Goal: Task Accomplishment & Management: Complete application form

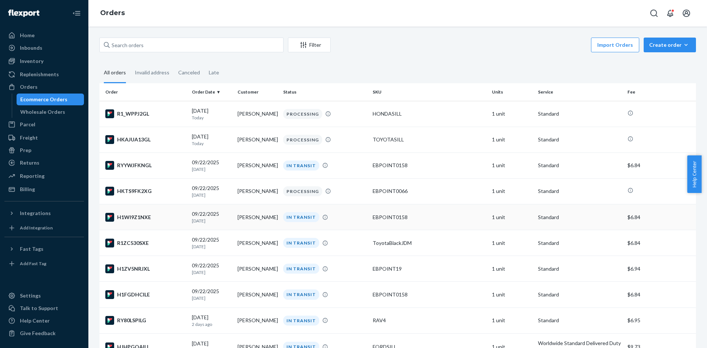
click at [288, 218] on div "IN TRANSIT" at bounding box center [301, 217] width 36 height 10
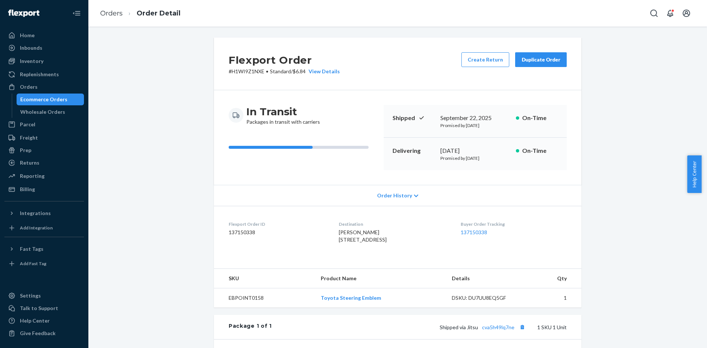
click at [186, 257] on div "Flexport Order # H1WI9Z1NXE • Standard / $6.84 View Details Create Return Dupli…" at bounding box center [397, 259] width 607 height 443
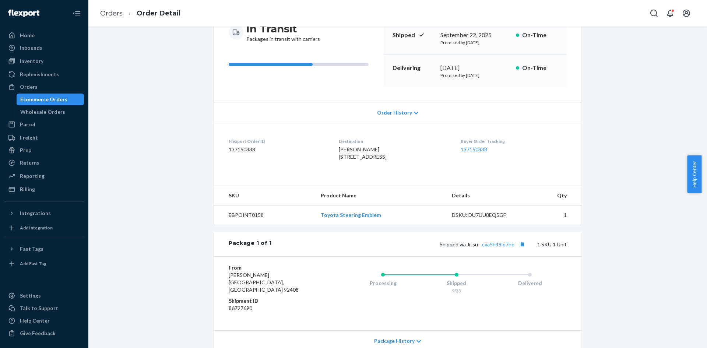
scroll to position [140, 0]
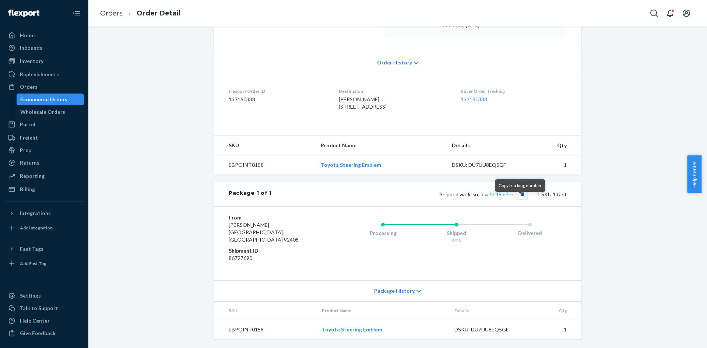
click at [517, 198] on button "Copy tracking number" at bounding box center [522, 194] width 10 height 10
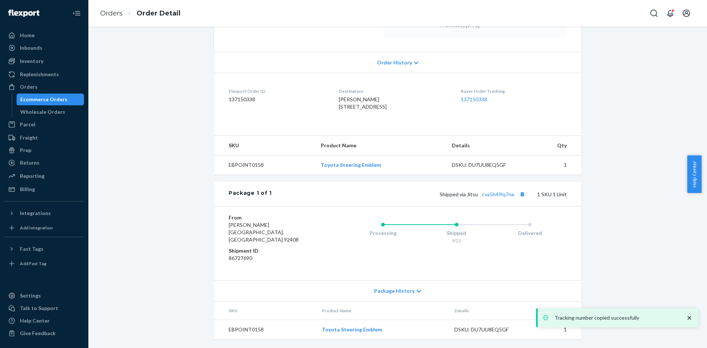
click at [65, 98] on div "Ecommerce Orders" at bounding box center [50, 99] width 66 height 10
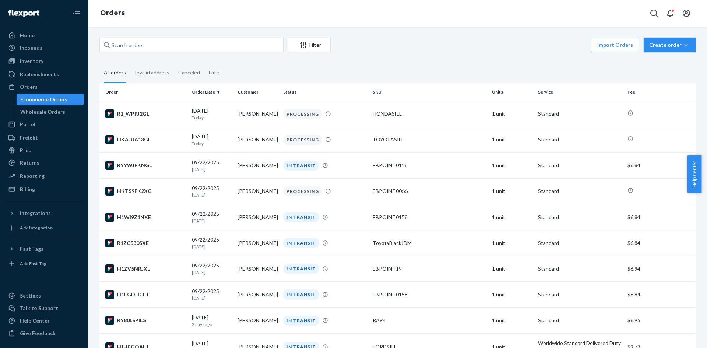
click at [682, 51] on button "Create order Ecommerce order Removal order" at bounding box center [669, 45] width 52 height 15
click at [670, 65] on span "Ecommerce order" at bounding box center [674, 62] width 46 height 5
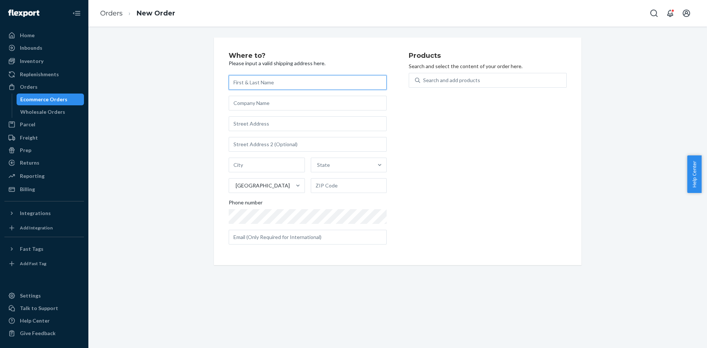
paste input "Plum S.A."
type input "Plum S.A."
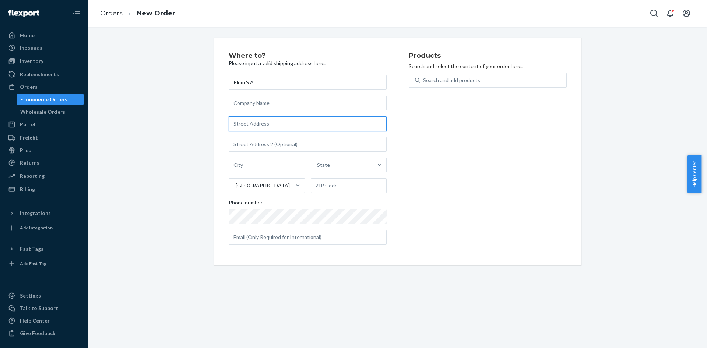
click at [266, 121] on input "text" at bounding box center [308, 123] width 158 height 15
paste input "[STREET_ADDRESS]"
type input "[STREET_ADDRESS]"
type input "[GEOGRAPHIC_DATA]"
type input "33166"
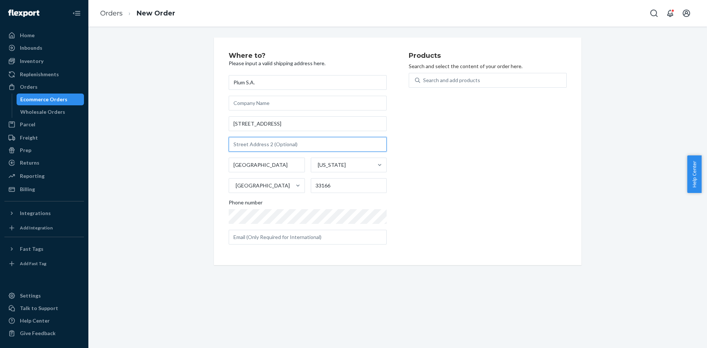
click at [284, 146] on input "text" at bounding box center [308, 144] width 158 height 15
paste input "Ste 00047"
type input "Ste 00047"
click at [437, 145] on div "Products Search and select the content of your order here. Search and add produ…" at bounding box center [488, 151] width 158 height 198
drag, startPoint x: 446, startPoint y: 173, endPoint x: 448, endPoint y: 162, distance: 11.6
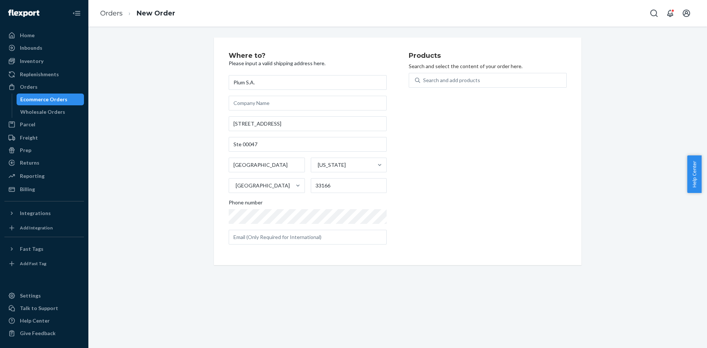
click at [448, 169] on div "Products Search and select the content of your order here. Search and add produ…" at bounding box center [488, 151] width 158 height 198
click at [471, 83] on div "Search and add products" at bounding box center [451, 80] width 57 height 7
click at [424, 83] on input "0 results available. Use Up and Down to choose options, press Enter to select t…" at bounding box center [423, 80] width 1 height 7
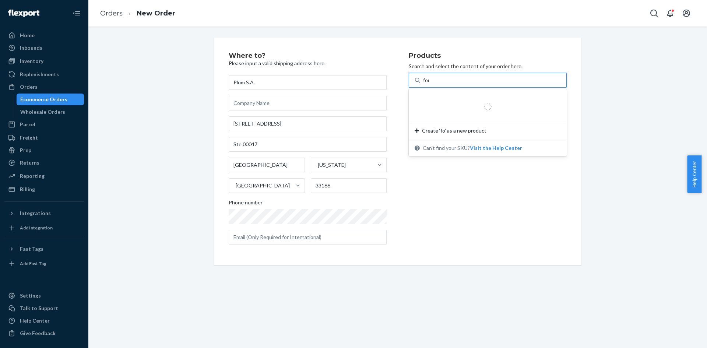
type input "ford"
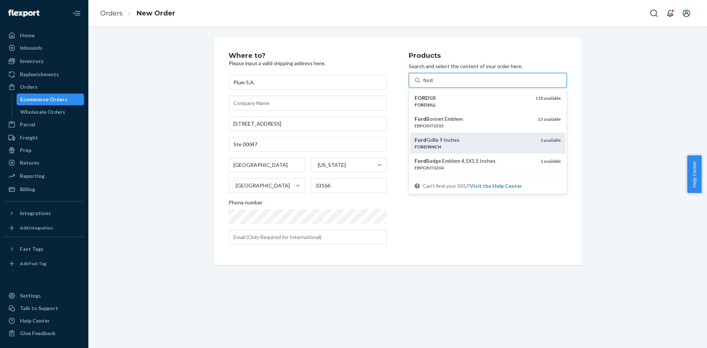
click at [468, 144] on div "FORD9INCH" at bounding box center [474, 147] width 120 height 6
click at [433, 84] on input "ford" at bounding box center [428, 80] width 10 height 7
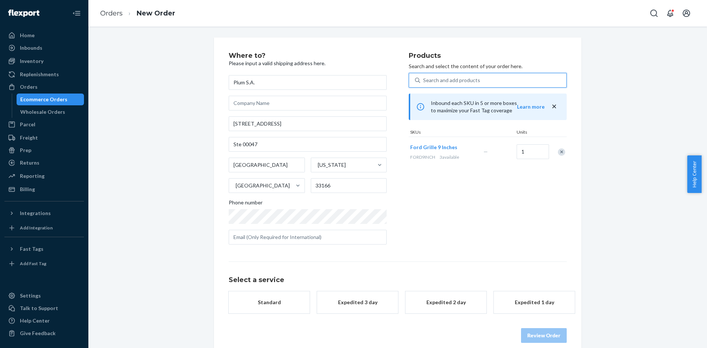
click at [264, 314] on div "Select a service Standard Expedited 3 day Expedited 2 day Expedited 1 day Revie…" at bounding box center [398, 301] width 338 height 81
click at [274, 306] on div "$7.34" at bounding box center [269, 309] width 59 height 7
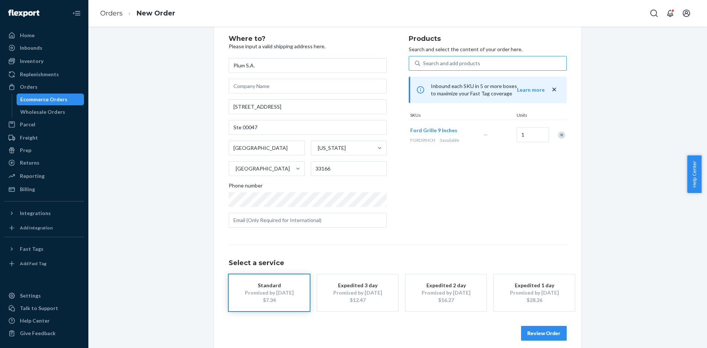
scroll to position [24, 0]
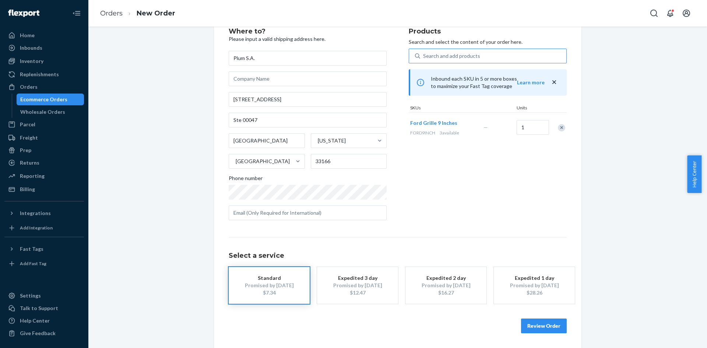
click at [552, 327] on button "Review Order" at bounding box center [544, 325] width 46 height 15
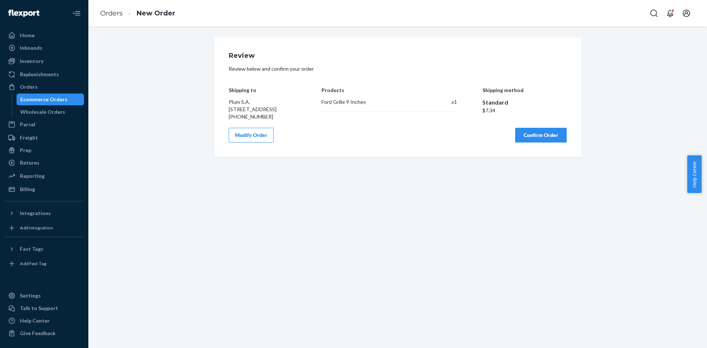
click at [535, 142] on button "Confirm Order" at bounding box center [541, 135] width 52 height 15
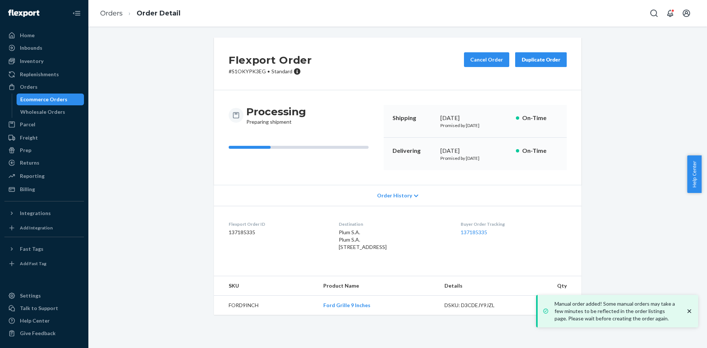
drag, startPoint x: 76, startPoint y: 103, endPoint x: 98, endPoint y: 96, distance: 23.1
click at [76, 103] on div "Ecommerce Orders" at bounding box center [50, 99] width 66 height 10
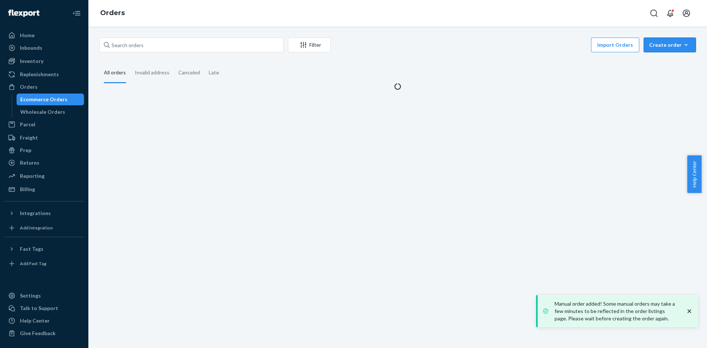
click at [659, 48] on div "Create order" at bounding box center [669, 44] width 41 height 7
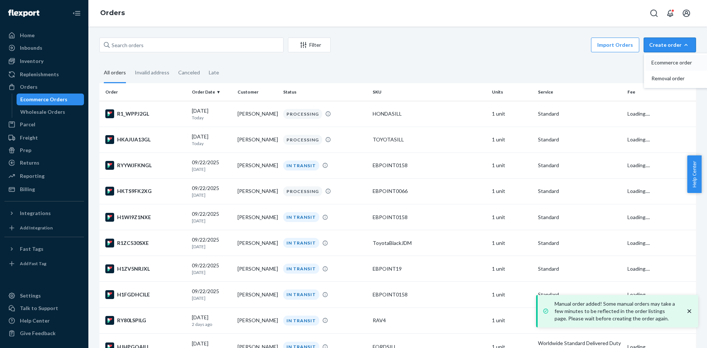
click at [656, 65] on span "Ecommerce order" at bounding box center [674, 62] width 46 height 5
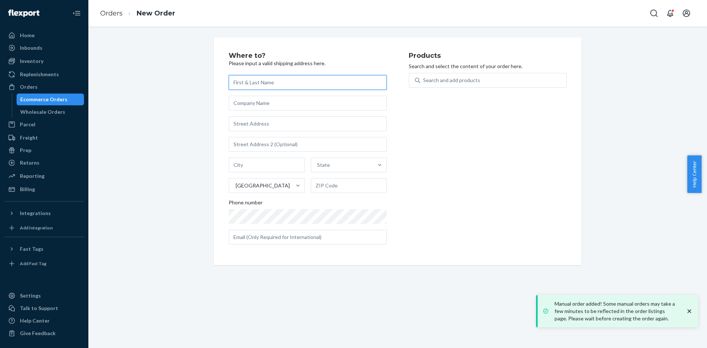
paste input "[PERSON_NAME]"
type input "[PERSON_NAME]"
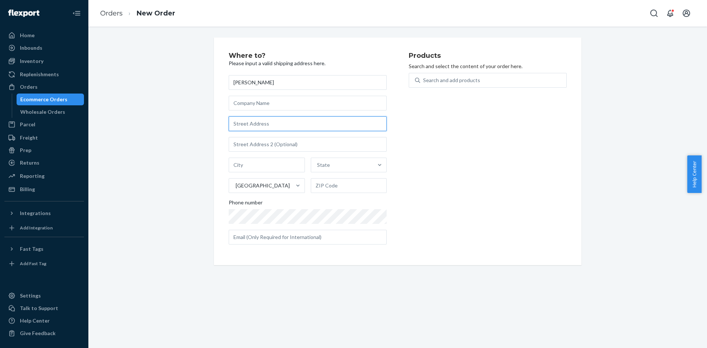
click at [286, 121] on input "text" at bounding box center [308, 123] width 158 height 15
paste input "[STREET_ADDRESS][PERSON_NAME]"
type input "[STREET_ADDRESS][PERSON_NAME]"
type input "Lake Clear"
type input "12945"
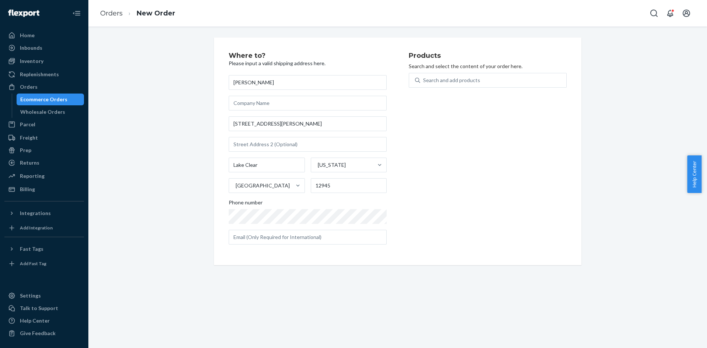
click at [391, 208] on div "Where to? Please input a valid shipping address here. [PERSON_NAME] [STREET_ADD…" at bounding box center [319, 151] width 180 height 198
click at [198, 277] on div "Where to? Please input a valid shipping address here. [PERSON_NAME] [STREET_ADD…" at bounding box center [397, 187] width 618 height 321
click at [517, 81] on div "Search and add products" at bounding box center [493, 80] width 146 height 13
click at [424, 81] on input "Search and add products" at bounding box center [423, 80] width 1 height 7
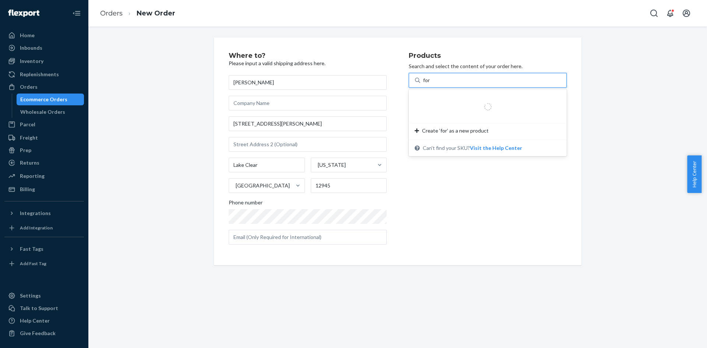
type input "ford"
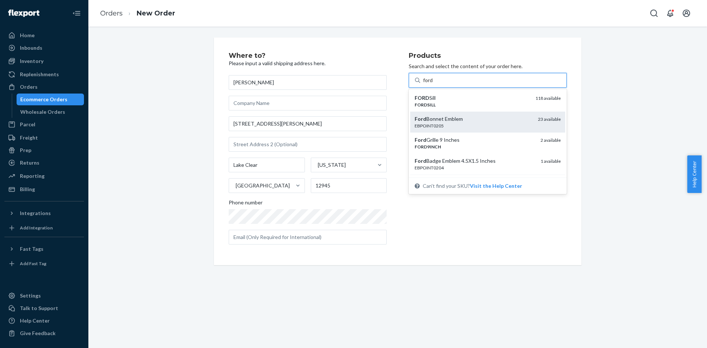
click at [456, 117] on div "Ford Bonnet Emblem" at bounding box center [472, 118] width 117 height 7
click at [433, 84] on input "ford" at bounding box center [428, 80] width 10 height 7
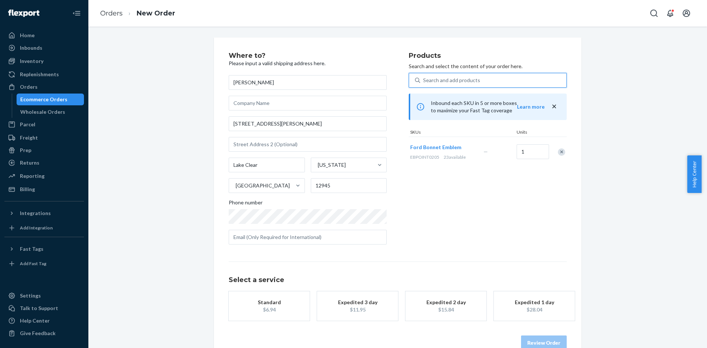
click at [290, 309] on div "$6.94" at bounding box center [269, 309] width 59 height 7
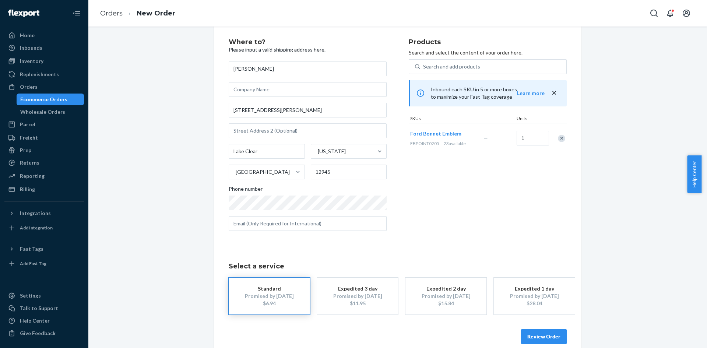
scroll to position [24, 0]
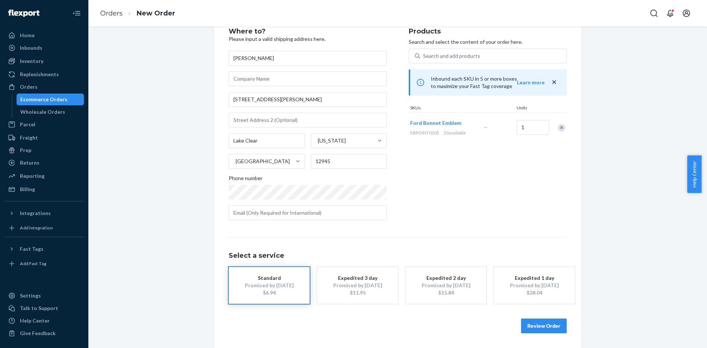
click at [552, 321] on button "Review Order" at bounding box center [544, 325] width 46 height 15
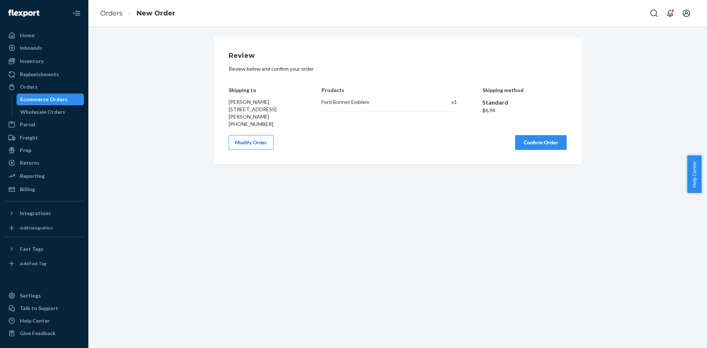
scroll to position [0, 0]
click at [301, 229] on div "Review Review below and confirm your order Shipping to [PERSON_NAME] [STREET_AD…" at bounding box center [397, 187] width 618 height 321
click at [536, 147] on button "Confirm Order" at bounding box center [541, 142] width 52 height 15
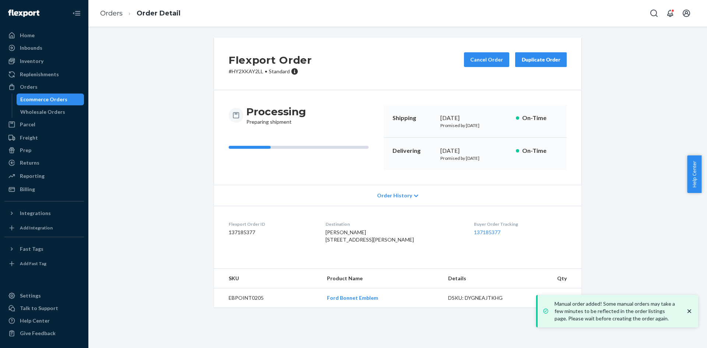
click at [75, 99] on div "Ecommerce Orders" at bounding box center [50, 99] width 66 height 10
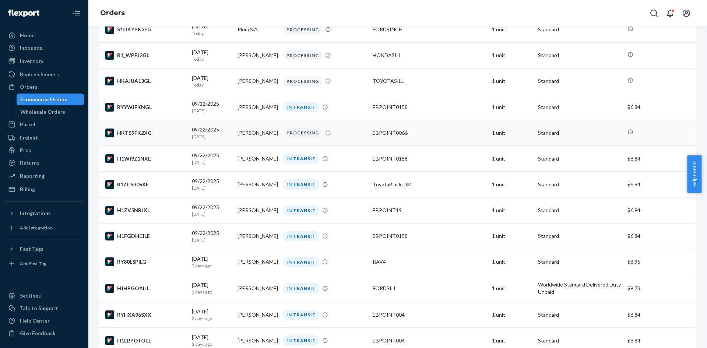
scroll to position [110, 0]
click at [258, 241] on td "[PERSON_NAME]" at bounding box center [257, 236] width 46 height 26
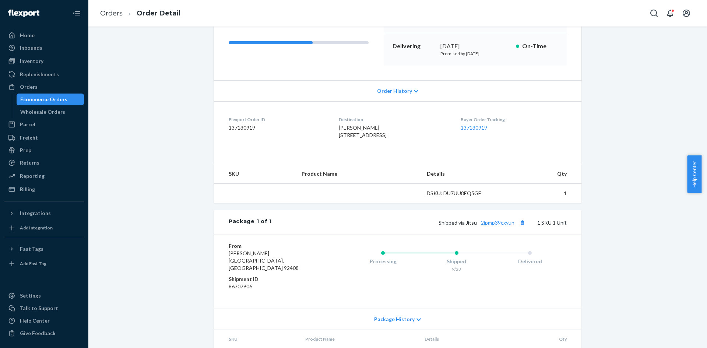
scroll to position [140, 0]
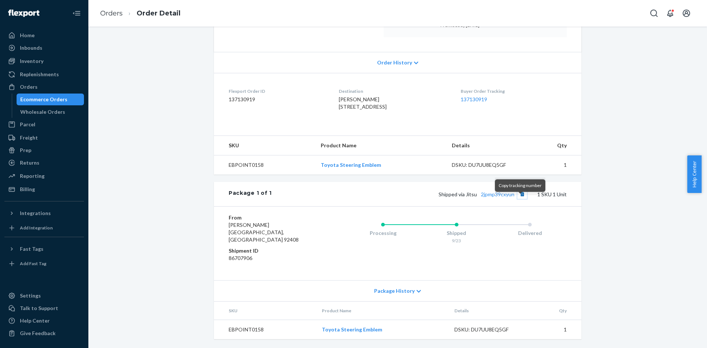
click at [520, 199] on button "Copy tracking number" at bounding box center [522, 194] width 10 height 10
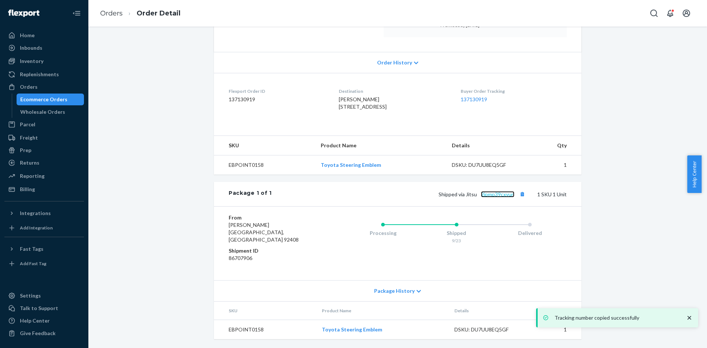
click at [483, 197] on link "2jpmp39cxyun" at bounding box center [497, 194] width 33 height 6
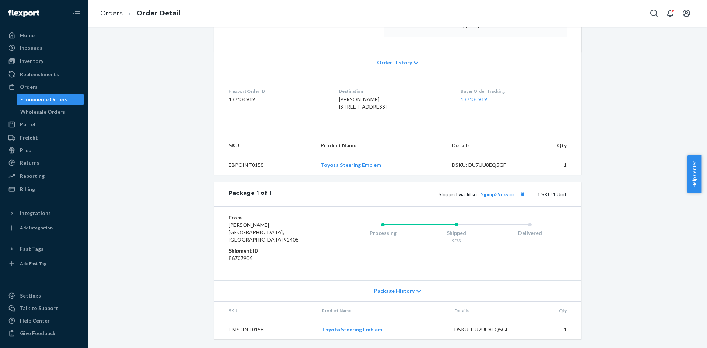
click at [67, 96] on div "Ecommerce Orders" at bounding box center [50, 99] width 66 height 10
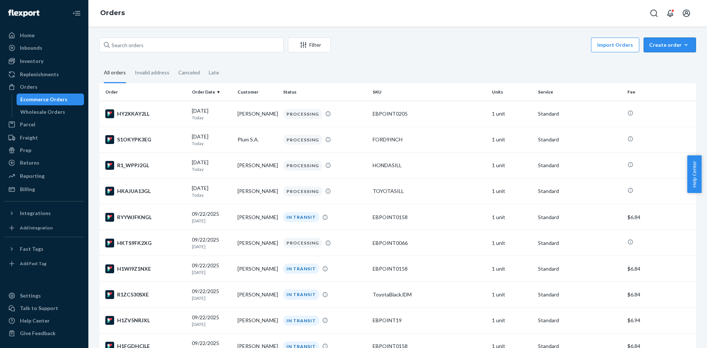
click at [656, 48] on div "Create order" at bounding box center [669, 44] width 41 height 7
click at [666, 60] on span "Ecommerce order" at bounding box center [674, 62] width 46 height 5
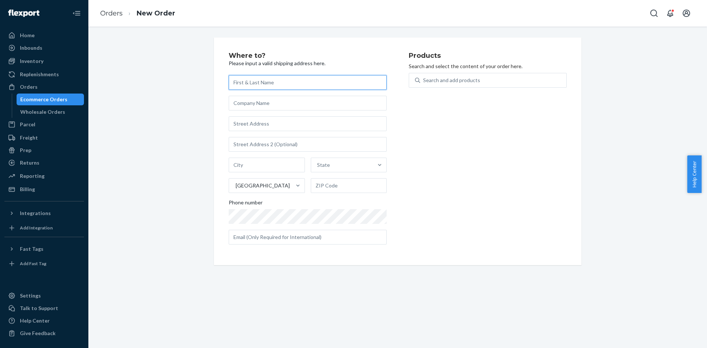
paste input "[PERSON_NAME]"
type input "[PERSON_NAME]"
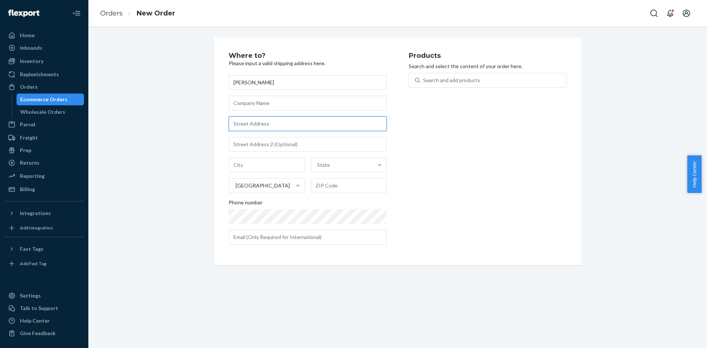
click at [296, 119] on input "text" at bounding box center [308, 123] width 158 height 15
paste input "378 [PERSON_NAME] st"
type input "378 [PERSON_NAME]"
type input "Zavalla"
type input "75980"
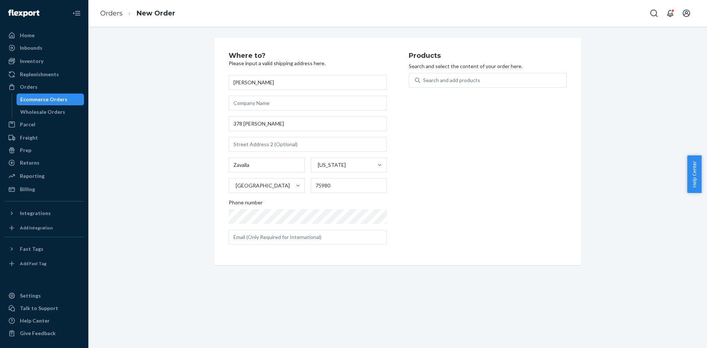
click at [422, 185] on div "Products Search and select the content of your order here. Search and add produ…" at bounding box center [488, 151] width 158 height 198
click at [452, 76] on div "Search and add products" at bounding box center [493, 80] width 146 height 13
click at [424, 77] on input "Search and add products" at bounding box center [423, 80] width 1 height 7
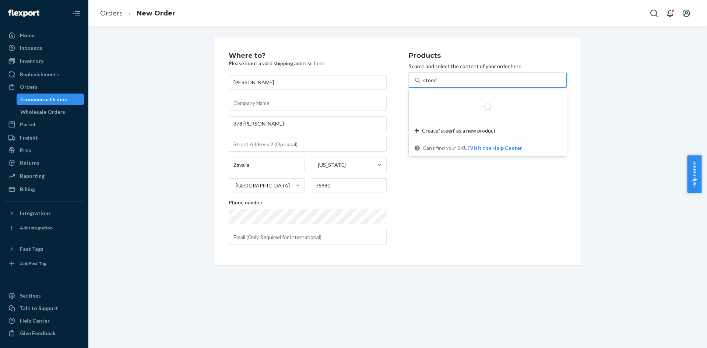
type input "steering"
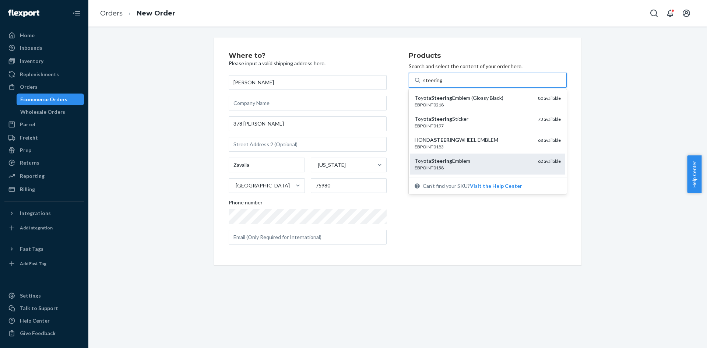
click at [452, 166] on div "EBPOINT0158" at bounding box center [472, 168] width 117 height 6
click at [442, 84] on input "steering" at bounding box center [432, 80] width 19 height 7
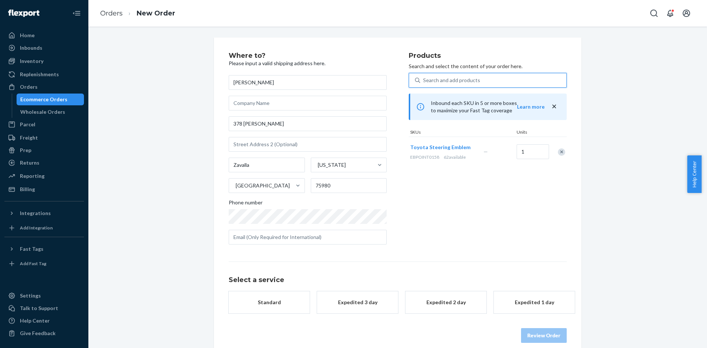
click at [257, 304] on div "Standard" at bounding box center [269, 302] width 59 height 7
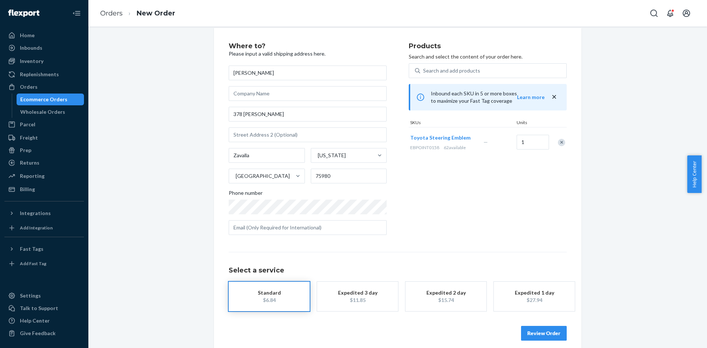
scroll to position [17, 0]
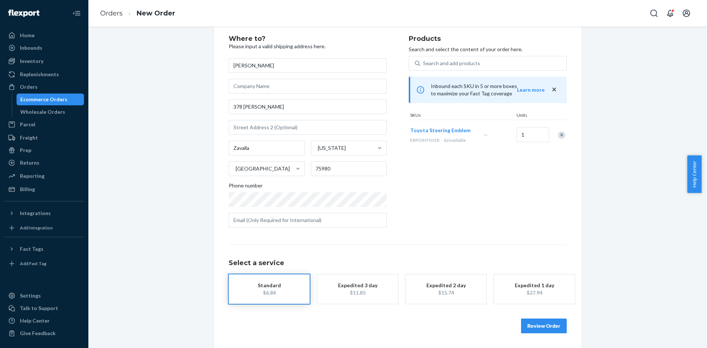
click at [590, 283] on div "Where to? Please input a valid shipping address here. [PERSON_NAME] [STREET_ADD…" at bounding box center [397, 184] width 607 height 327
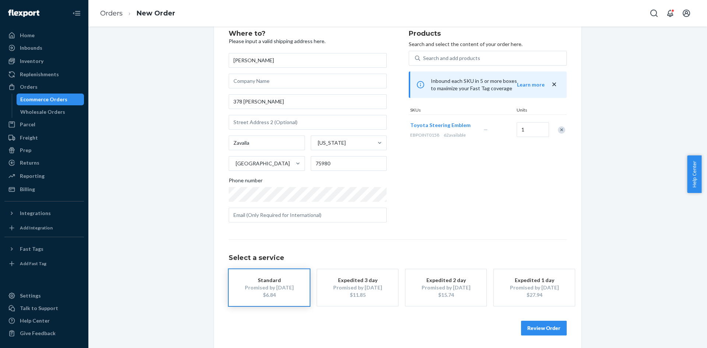
scroll to position [24, 0]
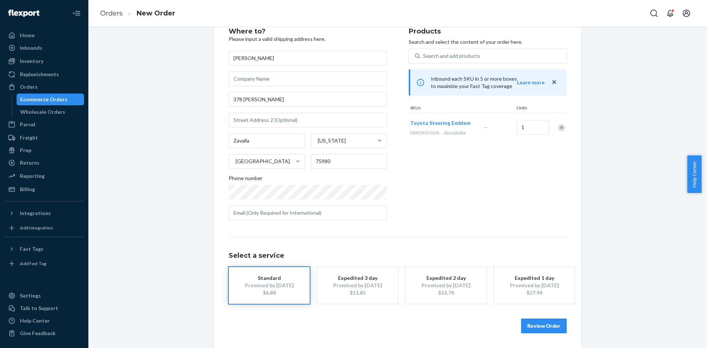
click at [555, 326] on button "Review Order" at bounding box center [544, 325] width 46 height 15
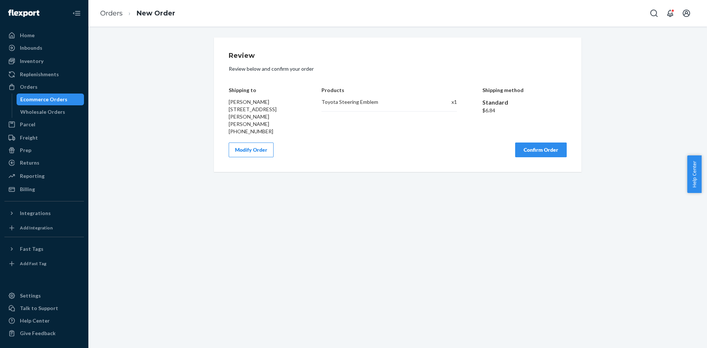
click at [540, 142] on button "Confirm Order" at bounding box center [541, 149] width 52 height 15
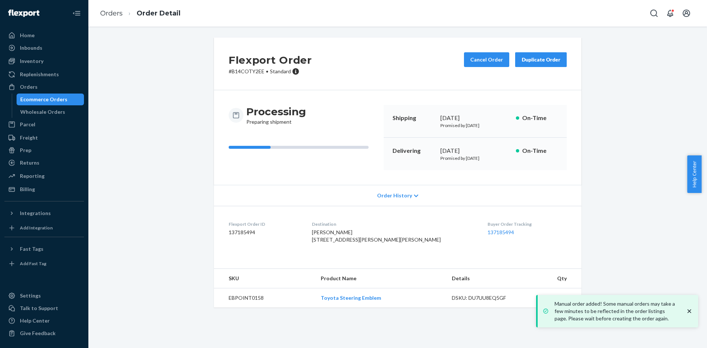
click at [70, 103] on div "Ecommerce Orders" at bounding box center [50, 99] width 66 height 10
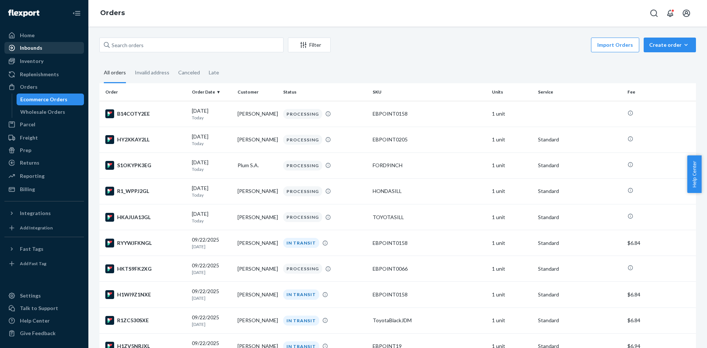
click at [27, 45] on div "Inbounds" at bounding box center [31, 47] width 22 height 7
